Goal: Use online tool/utility: Utilize a website feature to perform a specific function

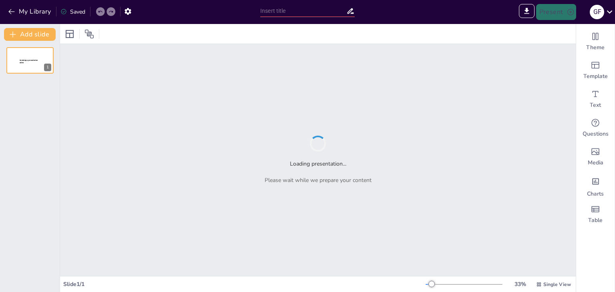
type input "Dalla Raccolta delle Olive alla Produzione dell'Olio: Un Percorso Completo"
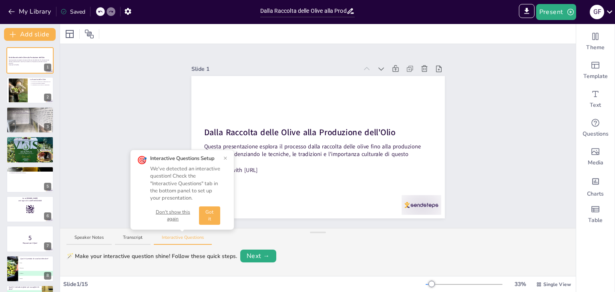
click at [227, 158] on button "×" at bounding box center [225, 158] width 4 height 6
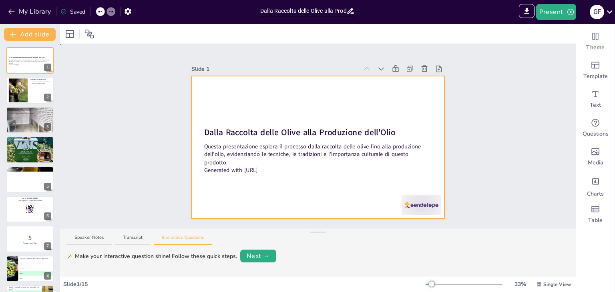
click at [348, 177] on div at bounding box center [317, 147] width 253 height 143
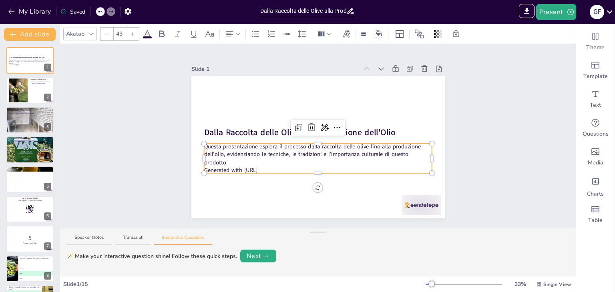
click at [272, 167] on p "Generated with Sendsteps.ai" at bounding box center [318, 171] width 228 height 8
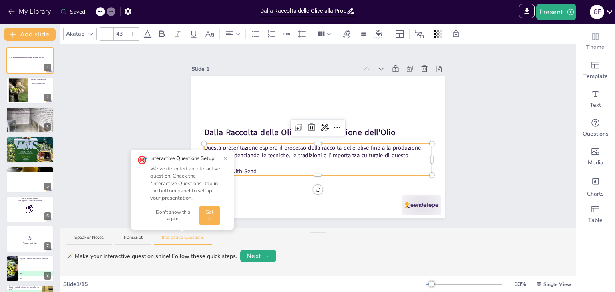
click at [226, 157] on button "×" at bounding box center [225, 158] width 4 height 6
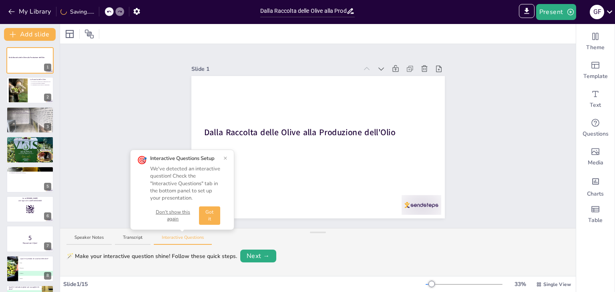
click at [226, 157] on button "×" at bounding box center [225, 158] width 4 height 6
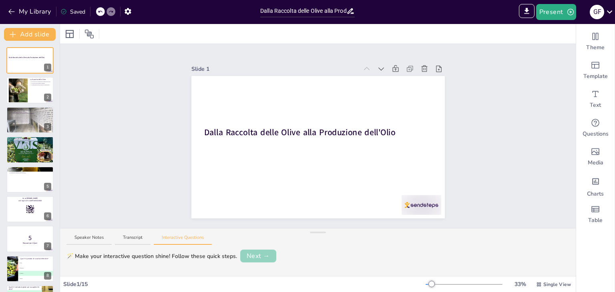
click at [253, 253] on button "Next →" at bounding box center [258, 256] width 36 height 13
click at [281, 253] on button "Next →" at bounding box center [287, 256] width 33 height 11
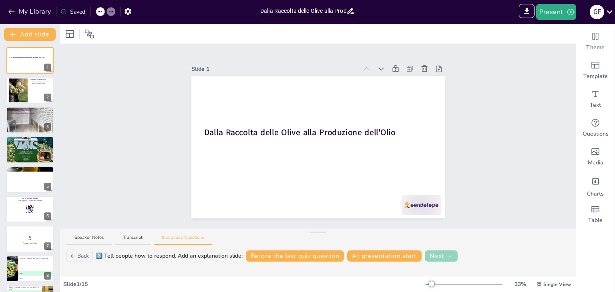
click at [441, 257] on button "Next →" at bounding box center [441, 256] width 33 height 11
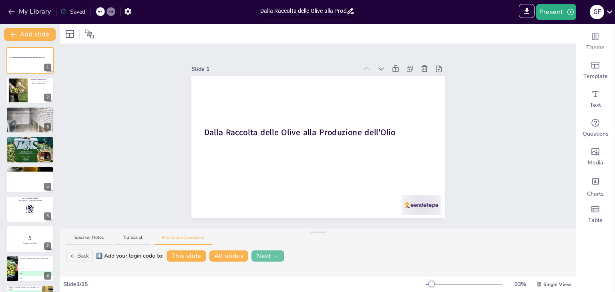
click at [269, 257] on button "Next →" at bounding box center [267, 256] width 33 height 11
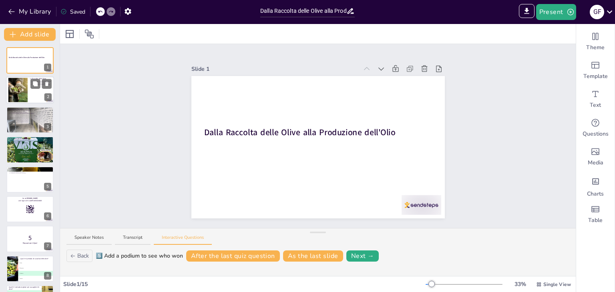
click at [31, 92] on div at bounding box center [30, 90] width 48 height 27
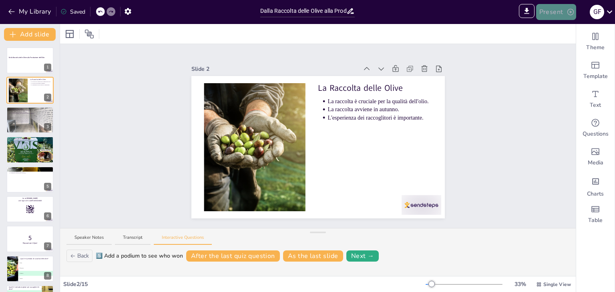
click at [557, 16] on button "Present" at bounding box center [556, 12] width 40 height 16
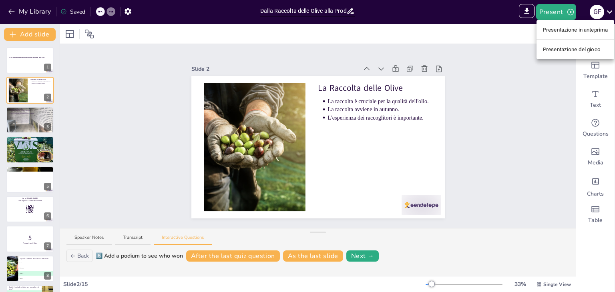
click at [37, 58] on div at bounding box center [307, 146] width 615 height 292
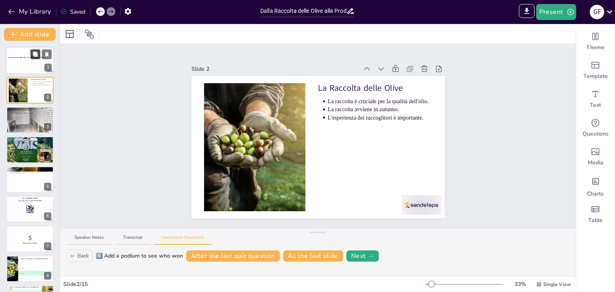
click at [35, 58] on button at bounding box center [35, 54] width 10 height 10
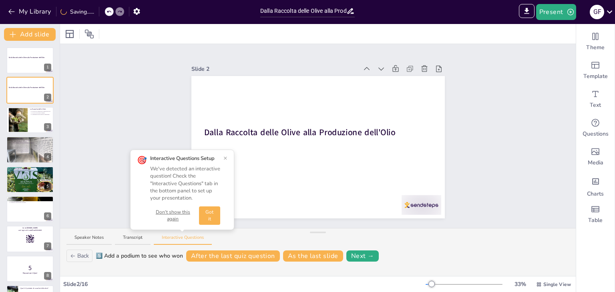
click at [227, 156] on button "×" at bounding box center [225, 158] width 4 height 6
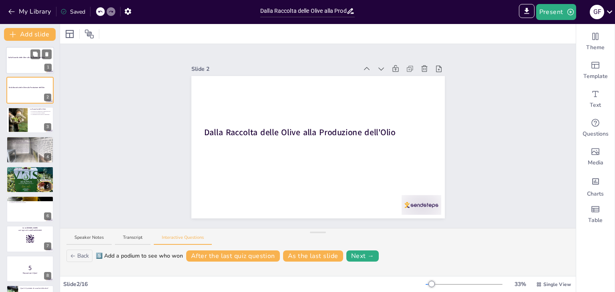
click at [21, 68] on div at bounding box center [30, 60] width 48 height 27
click at [21, 84] on div at bounding box center [30, 90] width 48 height 27
click at [48, 81] on icon at bounding box center [47, 84] width 6 height 6
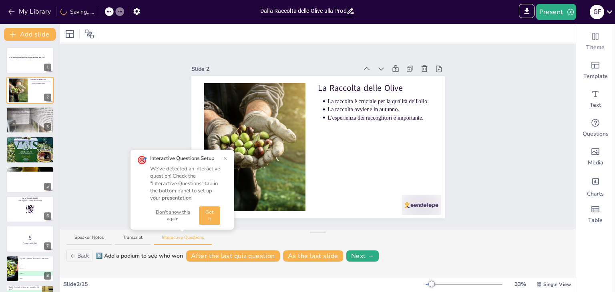
click at [207, 215] on button "Got it" at bounding box center [209, 216] width 21 height 18
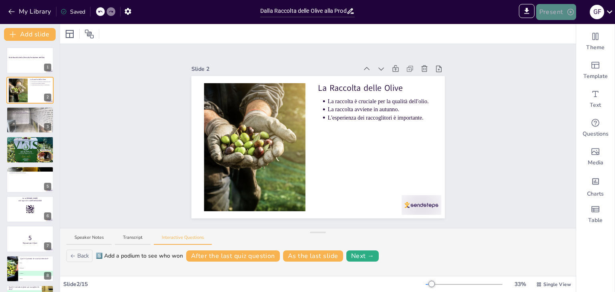
click at [563, 11] on button "Present" at bounding box center [556, 12] width 40 height 16
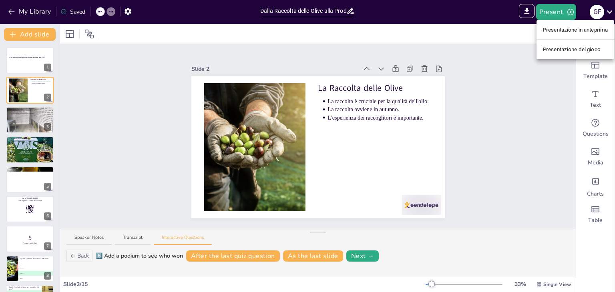
click at [564, 29] on font "Presentazione in anteprima" at bounding box center [575, 30] width 65 height 6
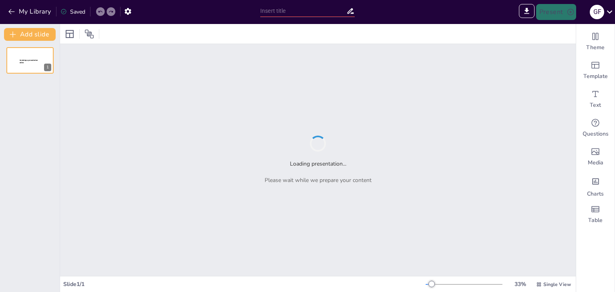
type input "Sendsteps presentation"
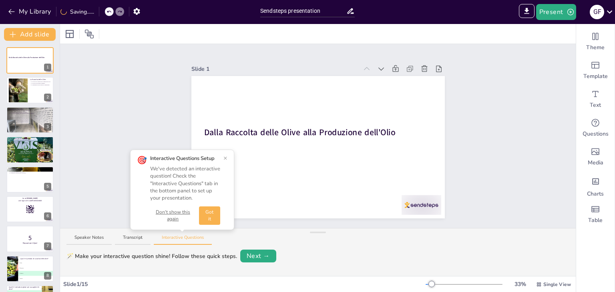
click at [211, 212] on button "Got it" at bounding box center [209, 216] width 21 height 18
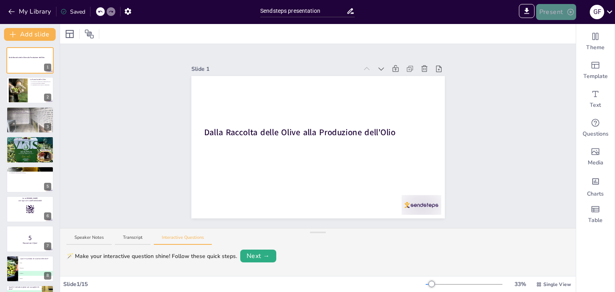
click at [565, 16] on button "Present" at bounding box center [556, 12] width 40 height 16
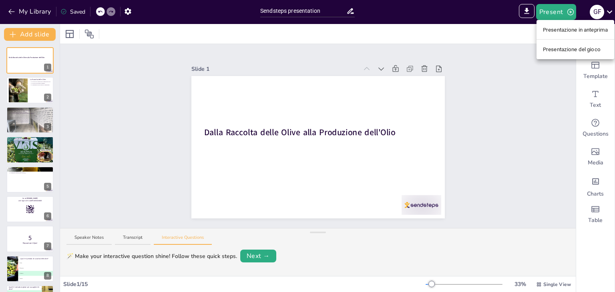
click at [565, 47] on font "Presentazione del gioco" at bounding box center [572, 49] width 58 height 6
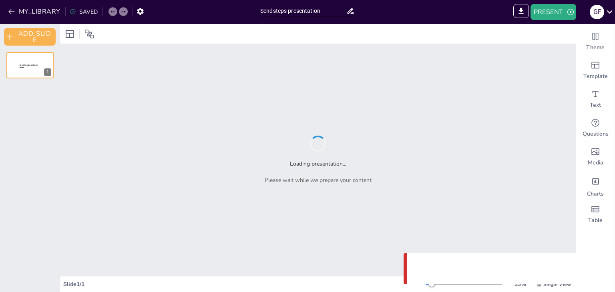
type input "Sendsteps presentation"
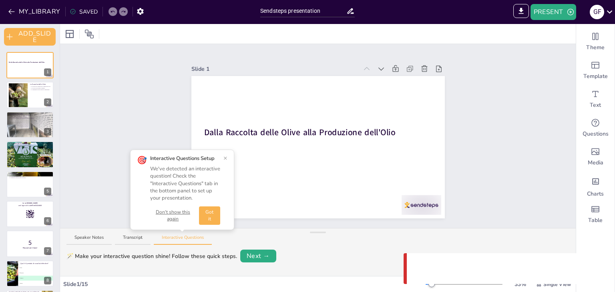
click at [212, 214] on button "Got it" at bounding box center [209, 216] width 21 height 18
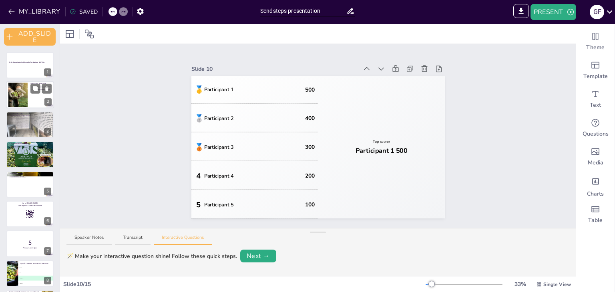
click at [19, 101] on div at bounding box center [18, 95] width 38 height 24
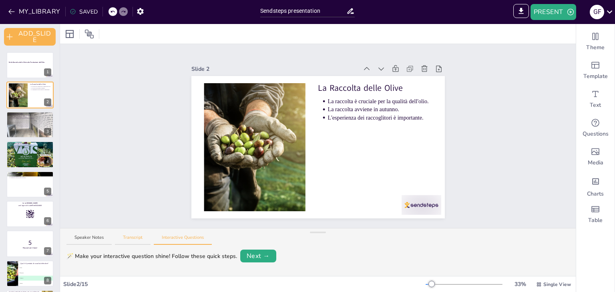
click at [138, 236] on button "Transcript" at bounding box center [133, 240] width 36 height 11
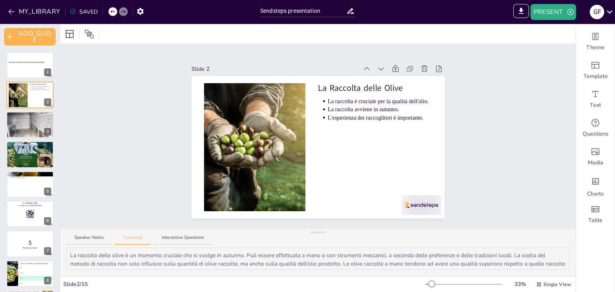
scroll to position [10, 0]
click at [78, 239] on button "Speaker Notes" at bounding box center [88, 240] width 45 height 11
